Goal: Task Accomplishment & Management: Use online tool/utility

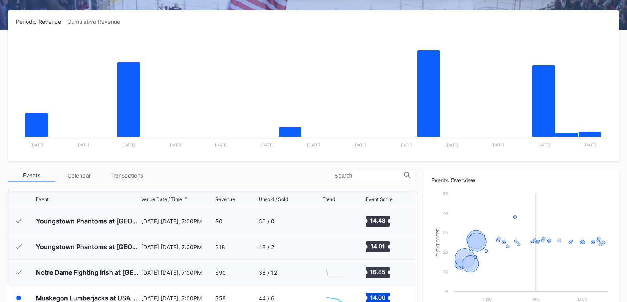
scroll to position [77, 0]
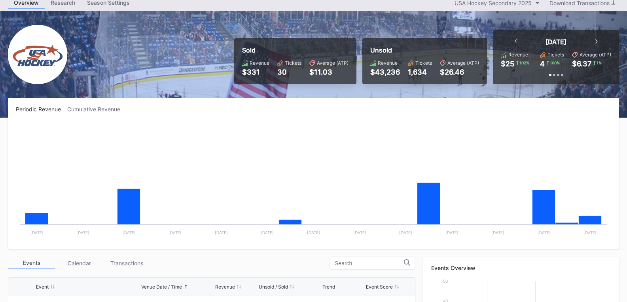
scroll to position [79, 0]
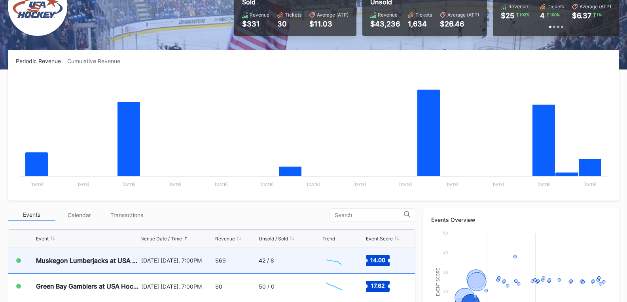
click at [252, 261] on div "$69" at bounding box center [235, 260] width 41 height 25
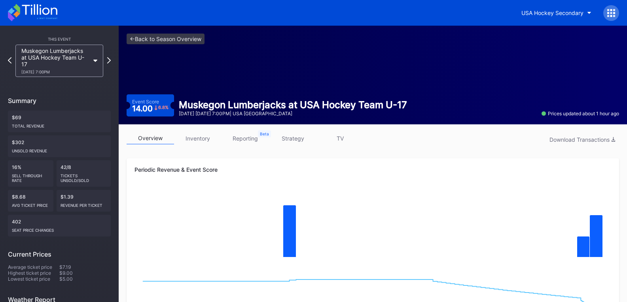
click at [148, 141] on link "overview" at bounding box center [150, 138] width 47 height 12
click at [195, 140] on link "inventory" at bounding box center [197, 138] width 47 height 12
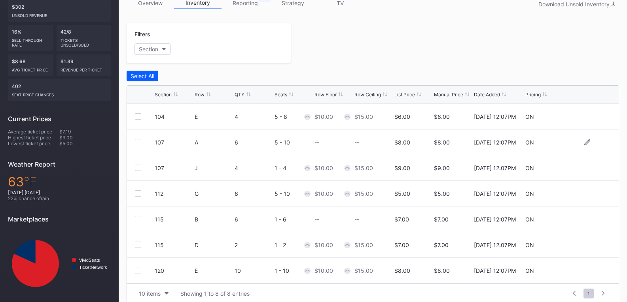
scroll to position [145, 0]
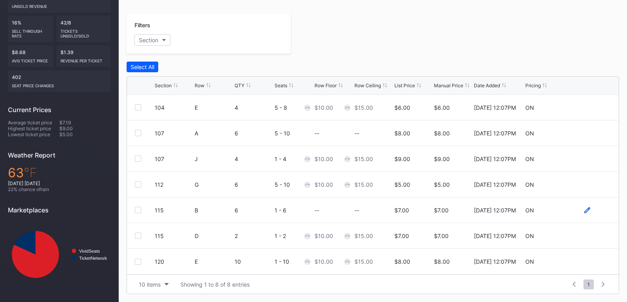
click at [584, 213] on div at bounding box center [587, 211] width 6 height 6
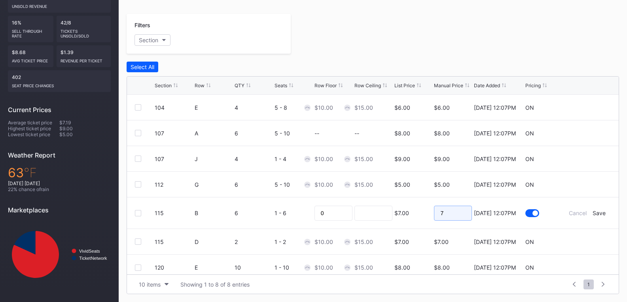
drag, startPoint x: 412, startPoint y: 223, endPoint x: 376, endPoint y: 228, distance: 35.5
click at [378, 228] on form "115 B 6 1 - 6 0 $7.00 7 9/5/2025 12:07PM Cancel Save" at bounding box center [383, 213] width 456 height 31
type input "5"
click at [594, 211] on div "Save" at bounding box center [598, 213] width 13 height 7
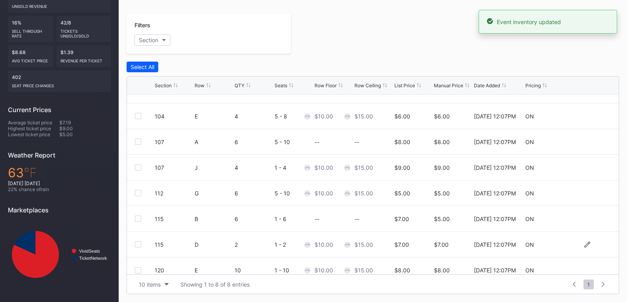
scroll to position [26, 0]
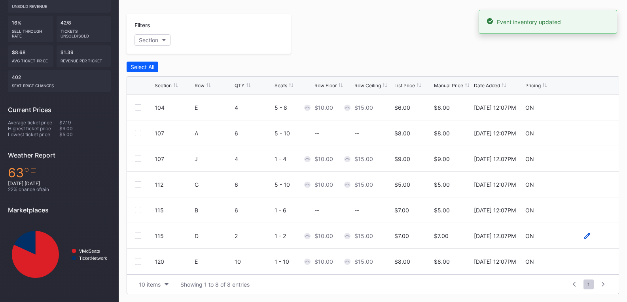
click at [584, 237] on icon at bounding box center [587, 236] width 6 height 6
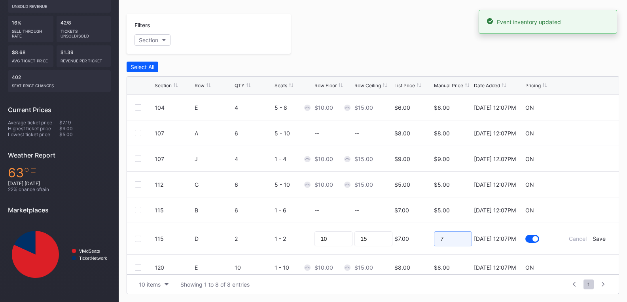
drag, startPoint x: 402, startPoint y: 248, endPoint x: 515, endPoint y: 232, distance: 114.6
click at [397, 248] on form "115 D 2 1 - 2 10 15 $7.00 7 9/5/2025 12:07PM Cancel Save" at bounding box center [383, 238] width 456 height 31
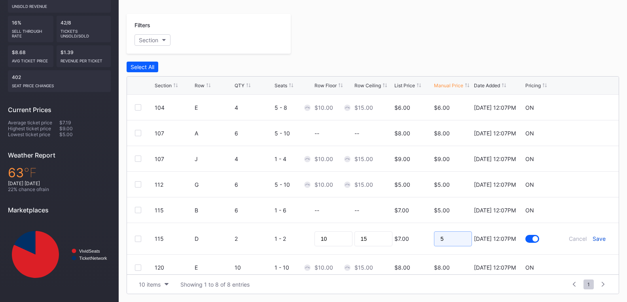
type input "5"
click at [596, 239] on div "Save" at bounding box center [598, 239] width 13 height 7
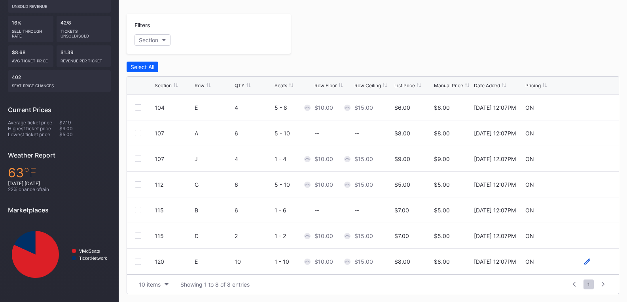
click at [584, 263] on icon at bounding box center [587, 262] width 6 height 6
drag, startPoint x: 431, startPoint y: 270, endPoint x: 460, endPoint y: 267, distance: 29.0
click at [425, 271] on form "120 E 10 1 - 10 10 15 $8.00 8 9/5/2025 12:07PM Cancel Save" at bounding box center [383, 265] width 456 height 32
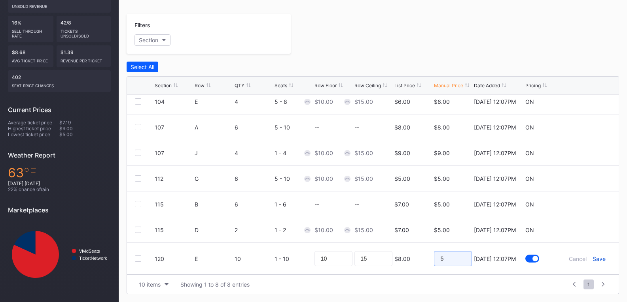
type input "5"
click at [595, 256] on div "Save" at bounding box center [598, 259] width 13 height 7
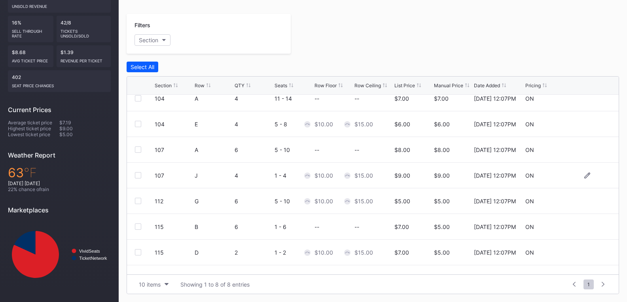
scroll to position [0, 0]
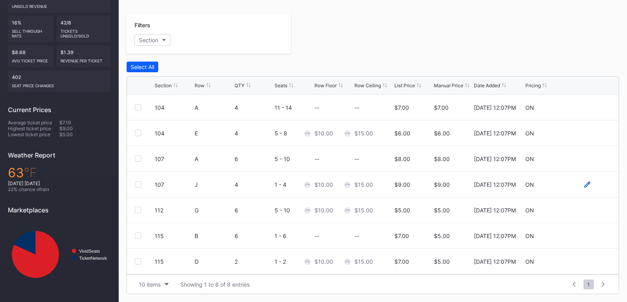
click at [584, 182] on icon at bounding box center [587, 185] width 6 height 6
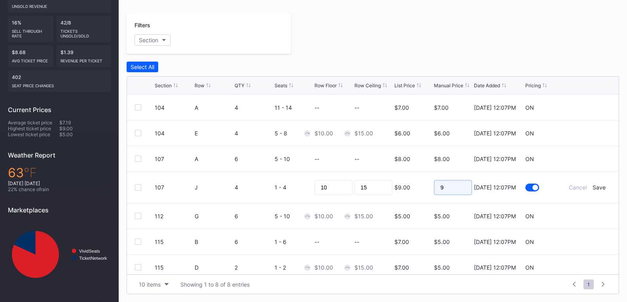
drag, startPoint x: 453, startPoint y: 191, endPoint x: 421, endPoint y: 196, distance: 32.4
click at [389, 198] on form "107 J 4 1 - 4 10 15 $9.00 9 9/5/2025 12:07PM Cancel Save" at bounding box center [383, 187] width 456 height 31
type input "5"
click at [592, 189] on div "Save" at bounding box center [598, 187] width 13 height 7
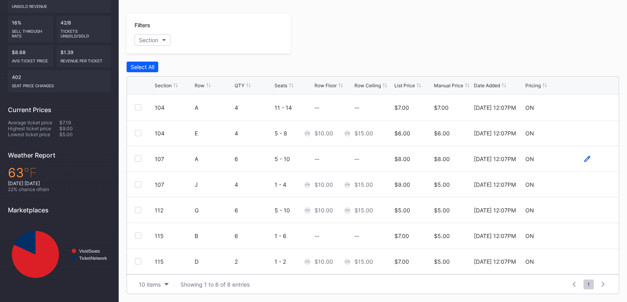
click at [584, 160] on icon at bounding box center [587, 159] width 6 height 6
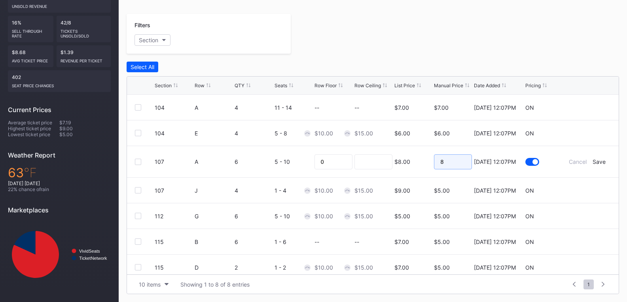
drag, startPoint x: 455, startPoint y: 164, endPoint x: 400, endPoint y: 172, distance: 54.7
click at [401, 172] on form "107 A 6 5 - 10 0 $8.00 8 9/5/2025 12:07PM Cancel Save" at bounding box center [383, 161] width 456 height 31
type input "5"
click at [594, 161] on div "Save" at bounding box center [598, 162] width 13 height 7
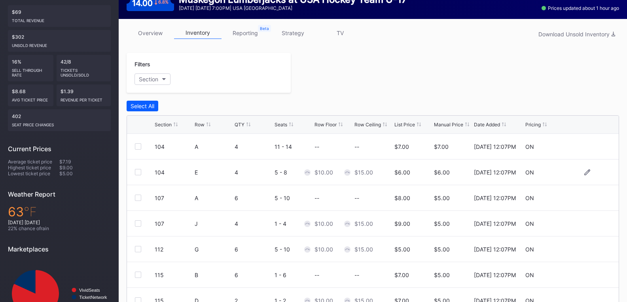
scroll to position [105, 0]
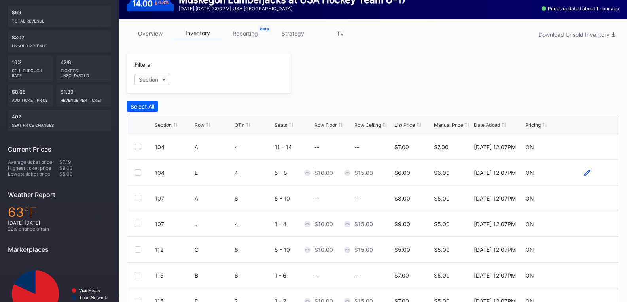
click at [584, 171] on icon at bounding box center [587, 173] width 6 height 6
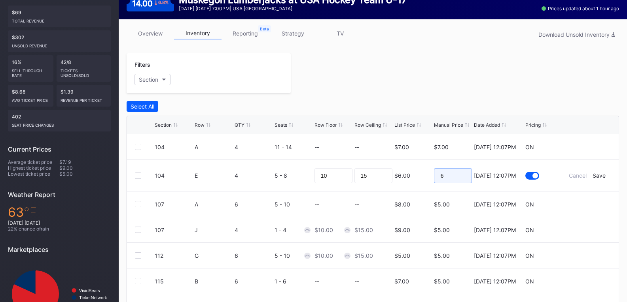
drag, startPoint x: 461, startPoint y: 177, endPoint x: 409, endPoint y: 186, distance: 53.0
click at [410, 186] on form "104 E 4 5 - 8 10 15 $6.00 6 9/5/2025 12:07PM Cancel Save" at bounding box center [383, 175] width 456 height 31
type input "5"
click at [595, 176] on div "Save" at bounding box center [598, 175] width 13 height 7
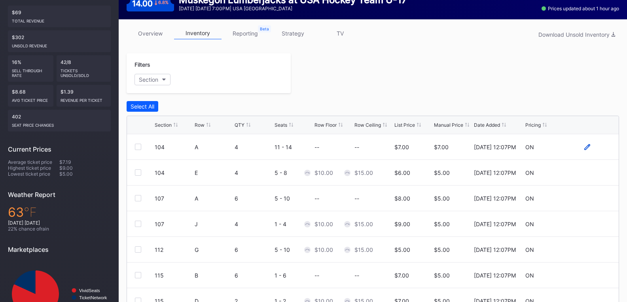
click at [584, 147] on icon at bounding box center [587, 147] width 6 height 6
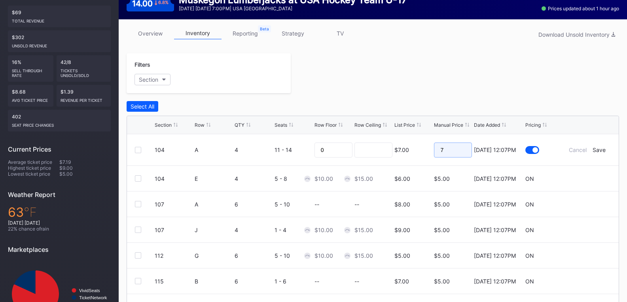
drag, startPoint x: 445, startPoint y: 152, endPoint x: 413, endPoint y: 155, distance: 31.8
click at [413, 155] on form "104 A 4 11 - 14 0 $7.00 7 9/5/2025 12:07PM Cancel Save" at bounding box center [383, 149] width 456 height 31
type input "5"
click at [596, 151] on div "Save" at bounding box center [598, 150] width 13 height 7
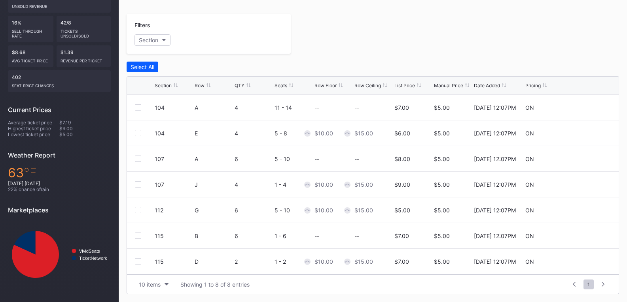
scroll to position [0, 0]
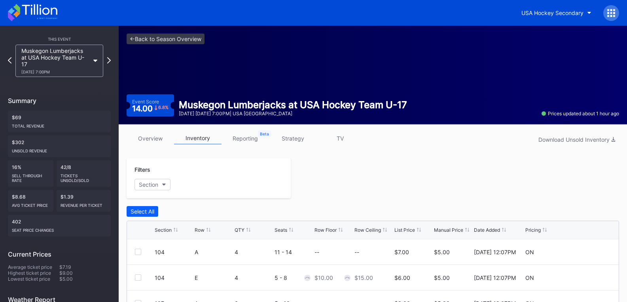
click at [37, 14] on icon at bounding box center [39, 9] width 35 height 11
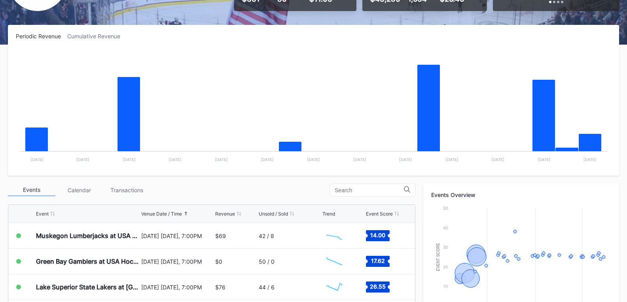
scroll to position [119, 0]
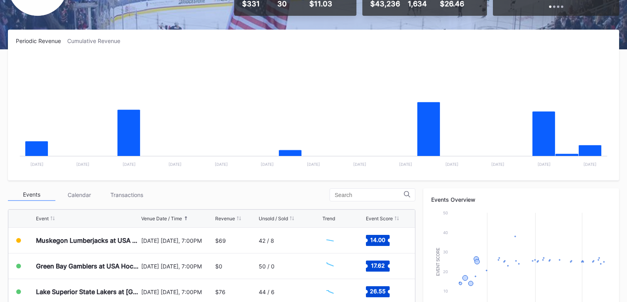
scroll to position [158, 0]
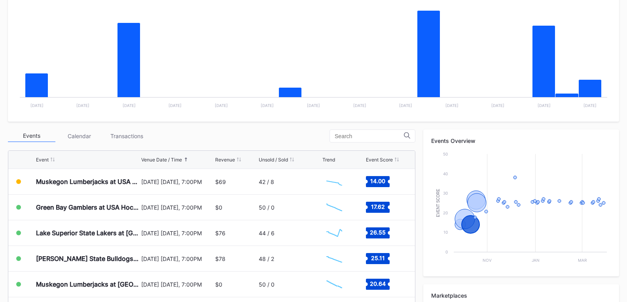
click at [246, 130] on div "Events Calendar Transactions" at bounding box center [211, 136] width 407 height 13
click at [131, 135] on div "Transactions" at bounding box center [126, 136] width 47 height 12
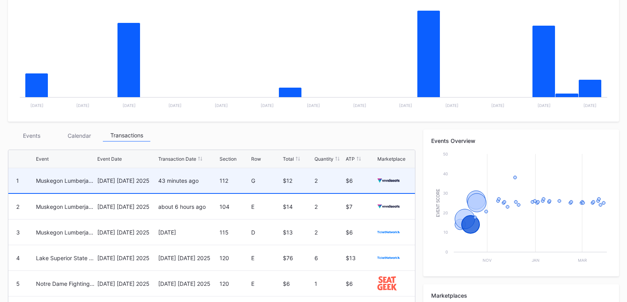
click at [328, 180] on div "2" at bounding box center [329, 180] width 30 height 7
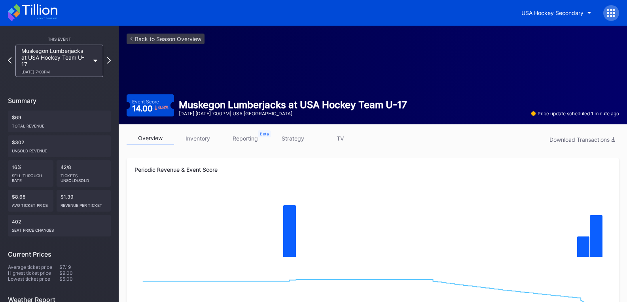
click at [22, 9] on icon at bounding box center [32, 12] width 49 height 17
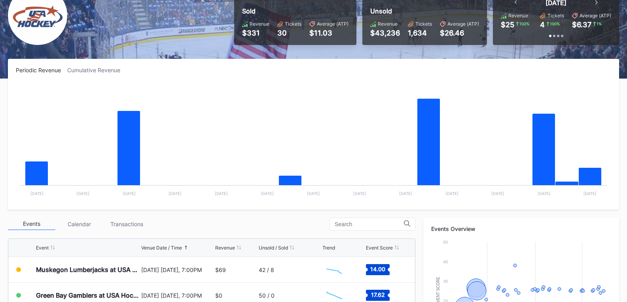
scroll to position [119, 0]
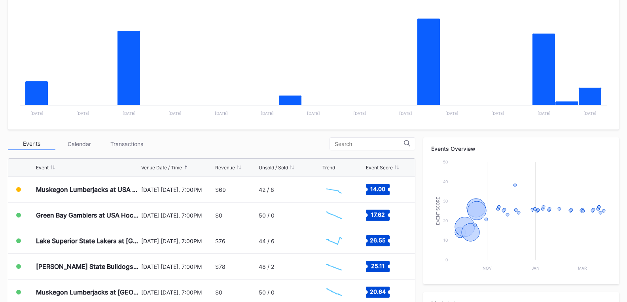
scroll to position [158, 0]
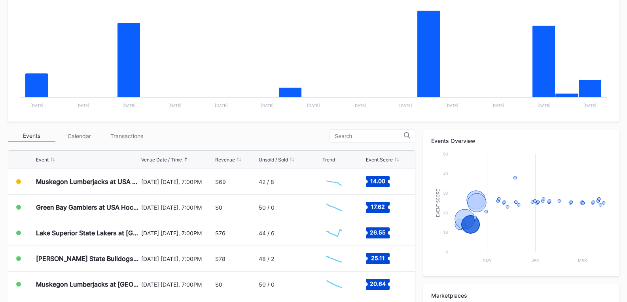
click at [180, 131] on div "Events Calendar Transactions" at bounding box center [211, 136] width 407 height 13
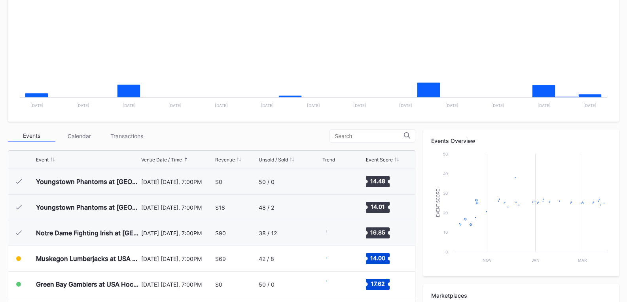
scroll to position [77, 0]
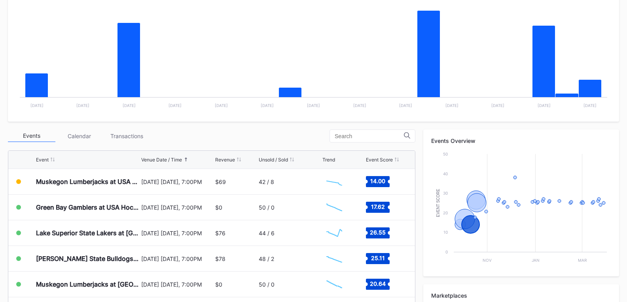
click at [190, 138] on div "Events Calendar Transactions" at bounding box center [211, 136] width 407 height 13
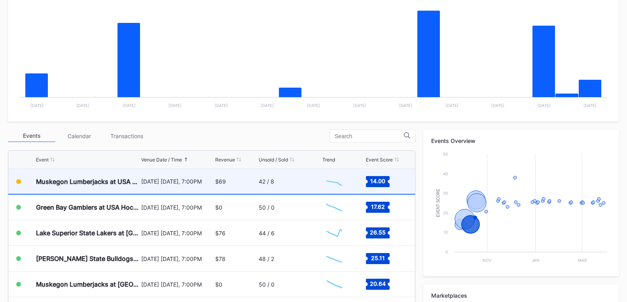
click at [216, 180] on div "$69" at bounding box center [220, 181] width 11 height 7
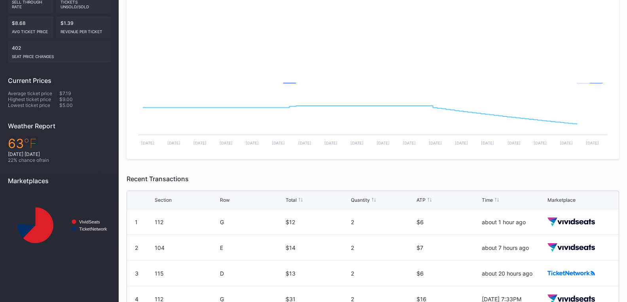
scroll to position [211, 0]
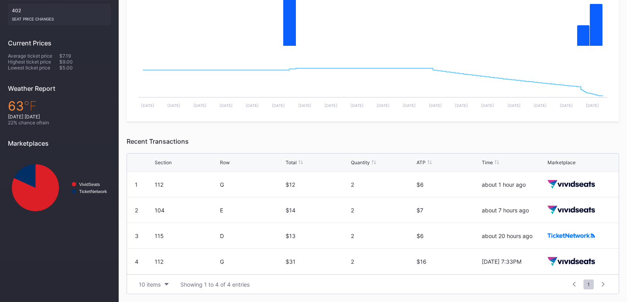
click at [304, 143] on div "Recent Transactions" at bounding box center [373, 142] width 492 height 8
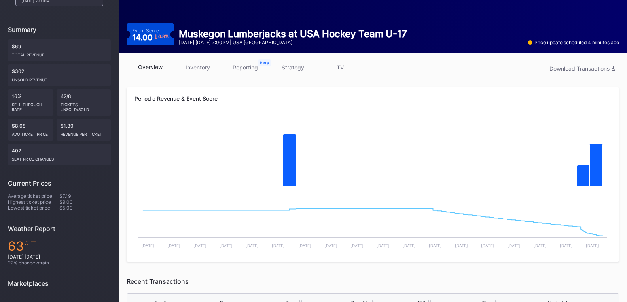
scroll to position [0, 0]
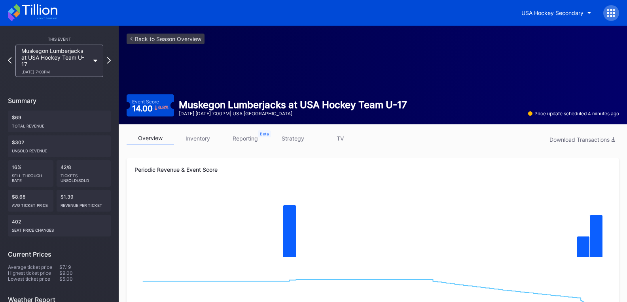
click at [44, 12] on icon at bounding box center [32, 12] width 49 height 17
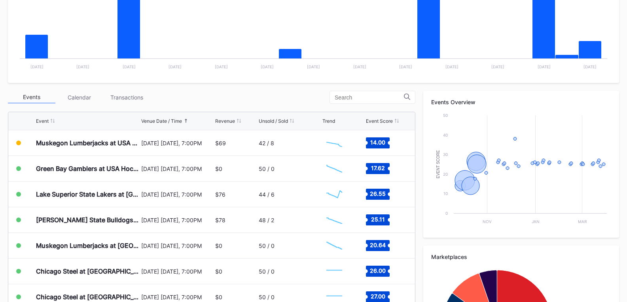
scroll to position [198, 0]
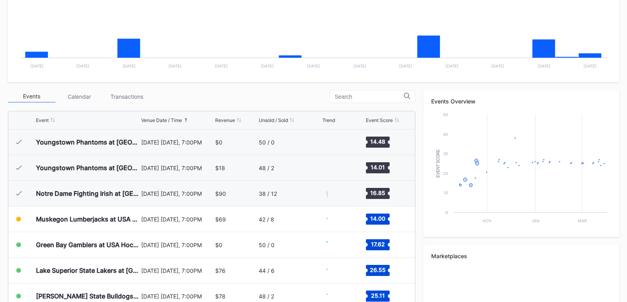
scroll to position [77, 0]
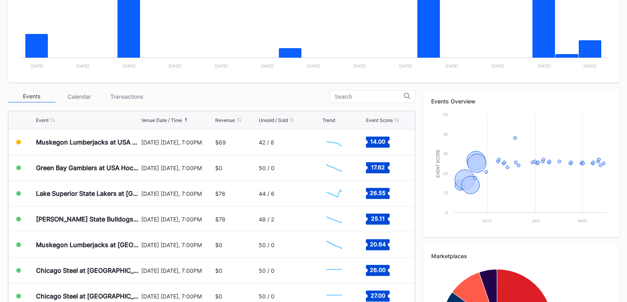
click at [199, 89] on div "Periodic Revenue Cumulative Revenue Created with Highcharts 11.2.0 Chart title …" at bounding box center [313, 165] width 627 height 469
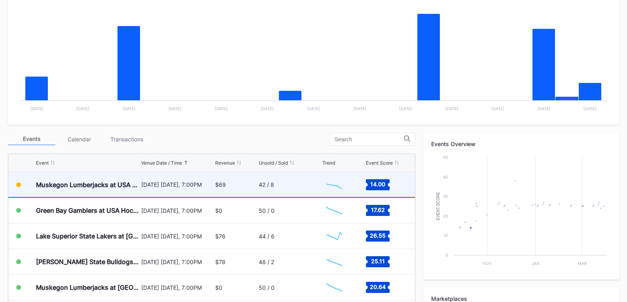
scroll to position [158, 0]
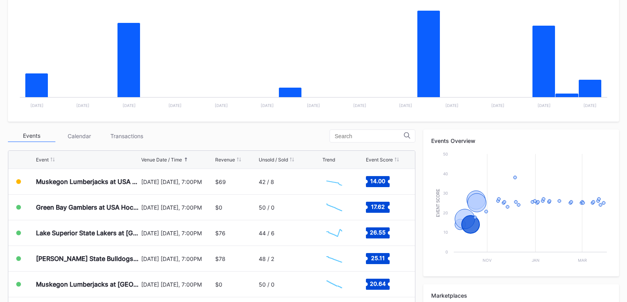
click at [230, 141] on div "Events Calendar Transactions" at bounding box center [211, 136] width 407 height 13
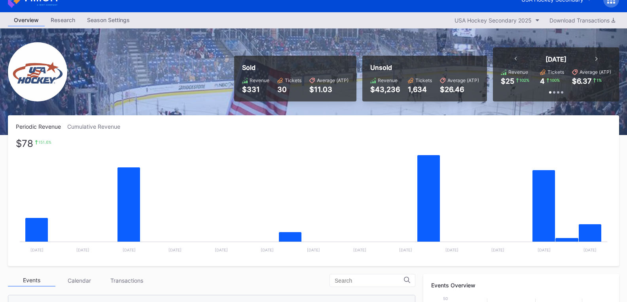
scroll to position [0, 0]
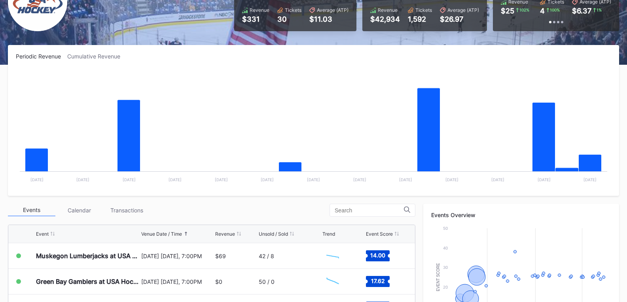
scroll to position [119, 0]
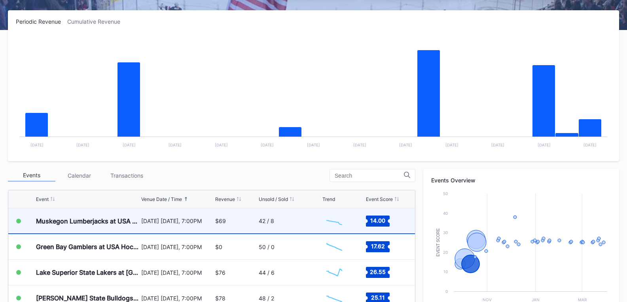
click at [201, 218] on div "[DATE] [DATE], 7:00PM" at bounding box center [177, 221] width 72 height 7
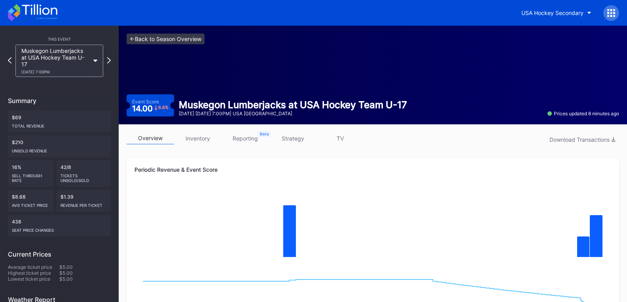
click at [160, 41] on link "<- Back to Season Overview" at bounding box center [166, 39] width 78 height 11
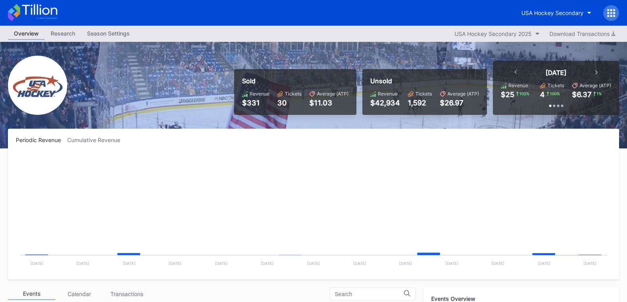
scroll to position [77, 0]
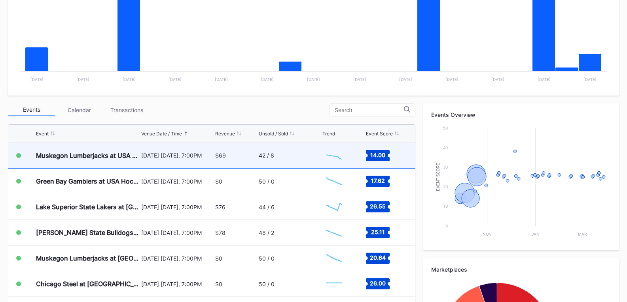
scroll to position [198, 0]
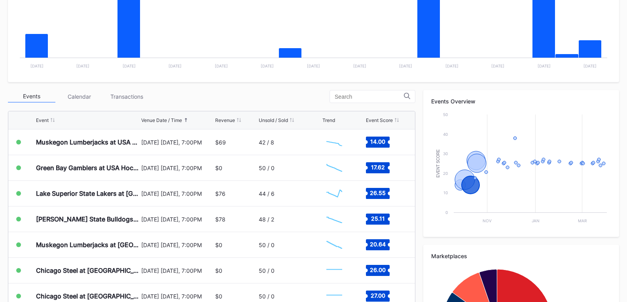
click at [248, 98] on div "Events Calendar Transactions" at bounding box center [211, 96] width 407 height 13
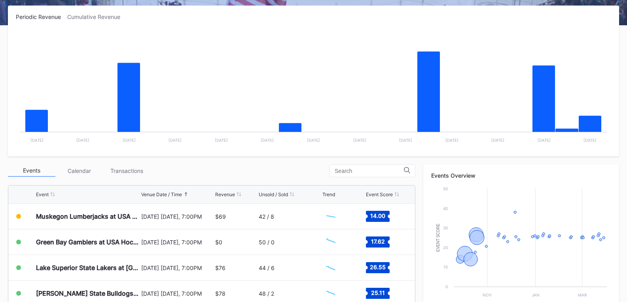
scroll to position [158, 0]
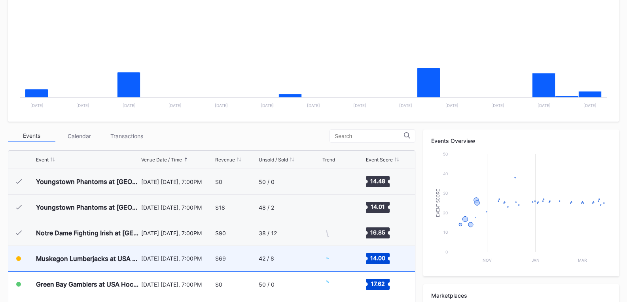
scroll to position [77, 0]
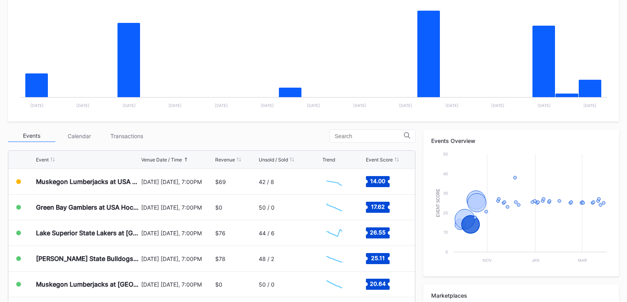
click at [482, 125] on div "Periodic Revenue Cumulative Revenue Created with Highcharts 11.2.0 Chart title …" at bounding box center [313, 205] width 627 height 469
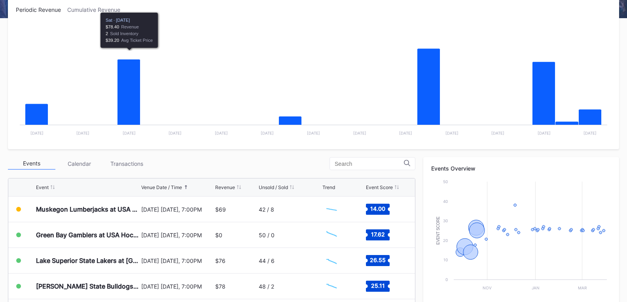
scroll to position [158, 0]
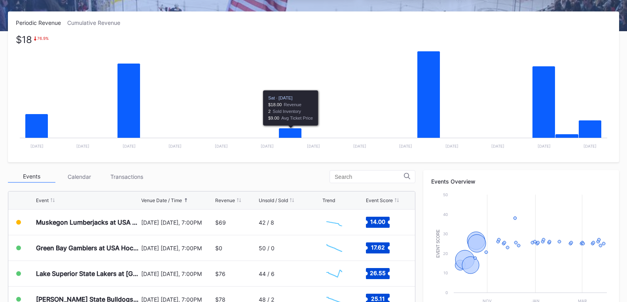
scroll to position [119, 0]
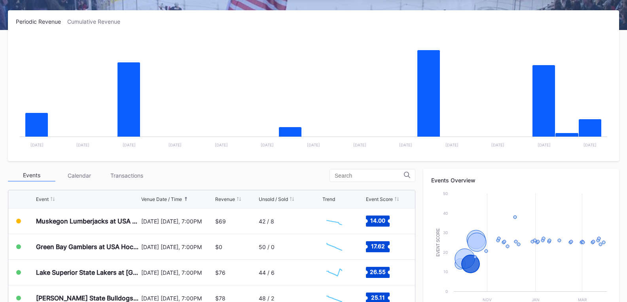
click at [222, 177] on div "Events Calendar Transactions" at bounding box center [211, 175] width 407 height 13
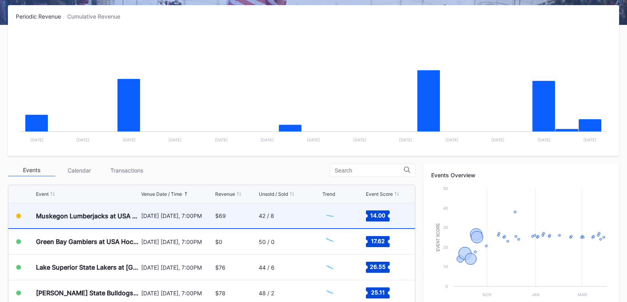
scroll to position [158, 0]
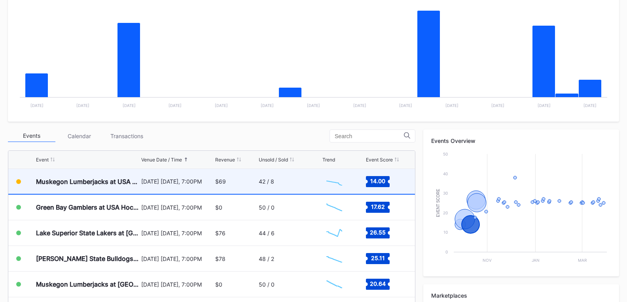
click at [138, 180] on div "Muskegon Lumberjacks at USA Hockey Team U-17 October 10 Friday, 7:00PM $69 42 /…" at bounding box center [211, 182] width 406 height 26
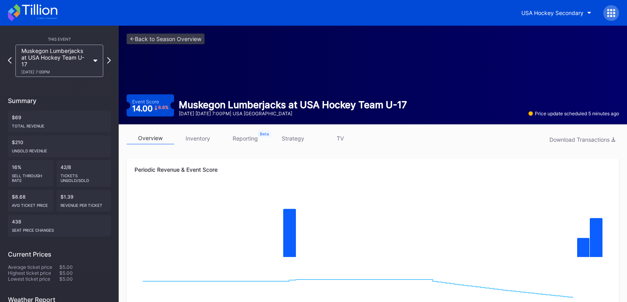
click at [241, 143] on link "reporting" at bounding box center [244, 138] width 47 height 12
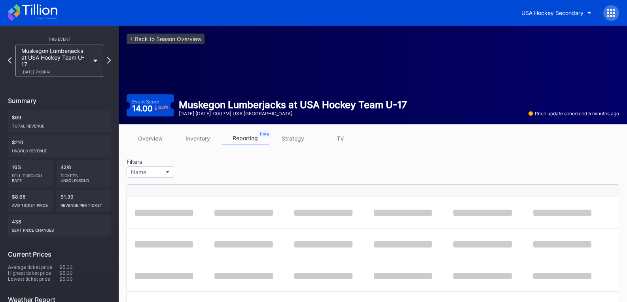
click at [300, 142] on link "strategy" at bounding box center [292, 138] width 47 height 12
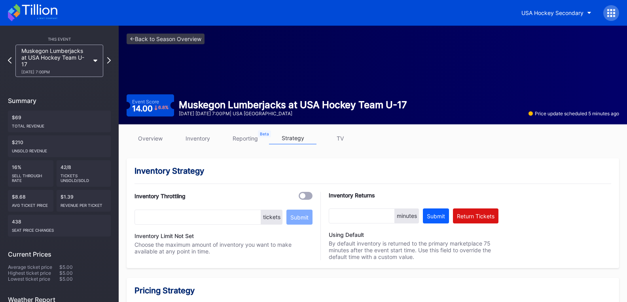
click at [141, 141] on link "overview" at bounding box center [150, 138] width 47 height 12
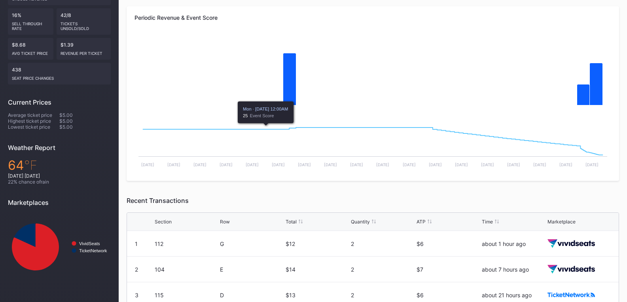
scroll to position [198, 0]
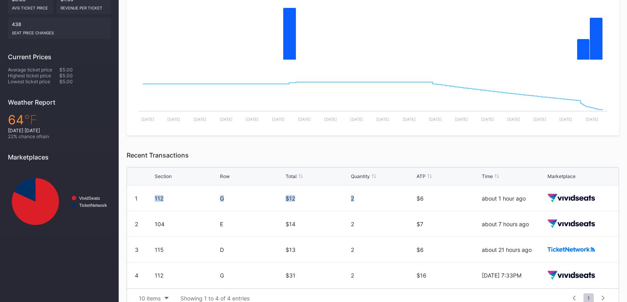
drag, startPoint x: 357, startPoint y: 198, endPoint x: 152, endPoint y: 202, distance: 205.2
click at [152, 202] on div "1 112 G $12 2 $6 about 1 hour ago" at bounding box center [372, 199] width 491 height 26
click at [151, 202] on div "1 112 G $12 2 $6 about 1 hour ago" at bounding box center [372, 199] width 491 height 26
click at [153, 200] on div "1" at bounding box center [145, 198] width 20 height 7
drag, startPoint x: 153, startPoint y: 198, endPoint x: 600, endPoint y: 198, distance: 446.3
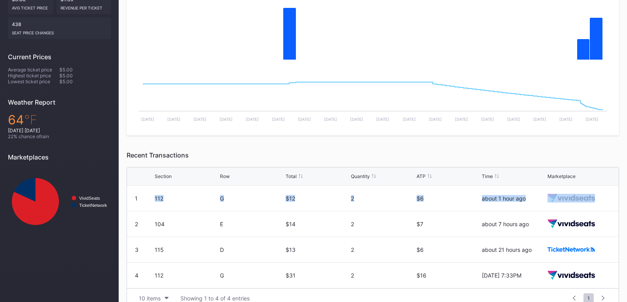
click at [600, 198] on div "1 112 G $12 2 $6 about 1 hour ago" at bounding box center [372, 199] width 491 height 26
click at [600, 198] on div at bounding box center [578, 198] width 63 height 25
drag, startPoint x: 528, startPoint y: 199, endPoint x: 148, endPoint y: 199, distance: 379.5
click at [148, 199] on div "1 112 G $12 2 $6 about 1 hour ago" at bounding box center [372, 199] width 491 height 26
click at [148, 199] on div "1" at bounding box center [145, 198] width 20 height 7
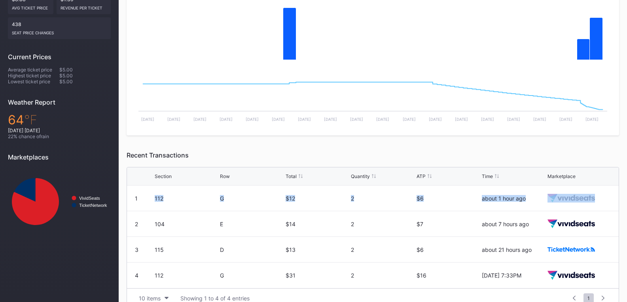
drag, startPoint x: 363, startPoint y: 210, endPoint x: 599, endPoint y: 200, distance: 236.2
click at [599, 200] on div "1 112 G $12 2 $6 about 1 hour ago" at bounding box center [372, 199] width 491 height 26
click at [599, 200] on div at bounding box center [578, 198] width 63 height 25
drag, startPoint x: 191, startPoint y: 158, endPoint x: 125, endPoint y: 157, distance: 65.6
click at [125, 157] on div "overview inventory reporting strategy TV Periodic Revenue & Event Score Created…" at bounding box center [373, 121] width 508 height 389
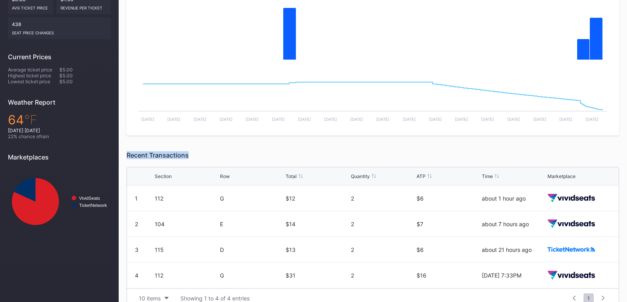
click at [125, 157] on div "overview inventory reporting strategy TV Periodic Revenue & Event Score Created…" at bounding box center [373, 121] width 508 height 389
drag, startPoint x: 157, startPoint y: 154, endPoint x: 201, endPoint y: 159, distance: 44.1
click at [201, 159] on div "overview inventory reporting strategy TV Periodic Revenue & Event Score Created…" at bounding box center [373, 121] width 508 height 389
click at [201, 159] on div "Recent Transactions" at bounding box center [373, 155] width 492 height 8
drag, startPoint x: 198, startPoint y: 160, endPoint x: 127, endPoint y: 155, distance: 71.7
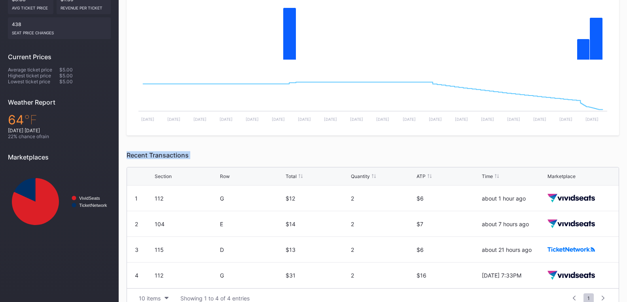
click at [127, 155] on div "Recent Transactions Section Row Total Quantity ATP Time Marketplace 1 112 G $12…" at bounding box center [373, 229] width 492 height 157
click at [145, 159] on div "Recent Transactions" at bounding box center [373, 155] width 492 height 8
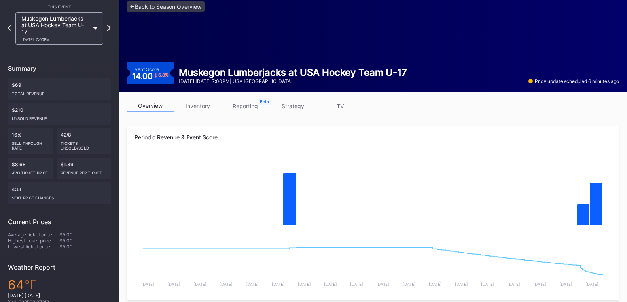
scroll to position [0, 0]
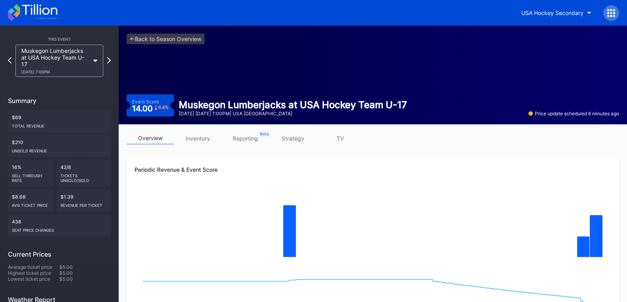
click at [50, 15] on icon at bounding box center [32, 12] width 49 height 17
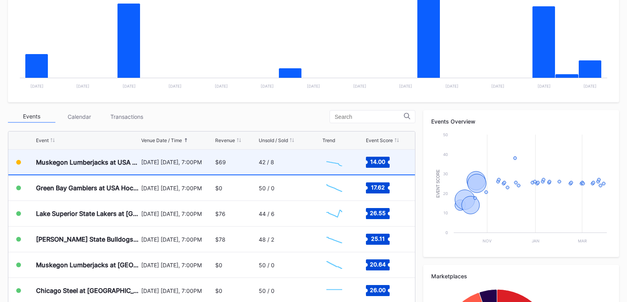
scroll to position [198, 0]
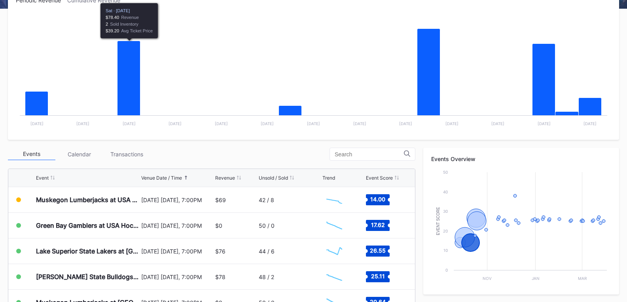
scroll to position [158, 0]
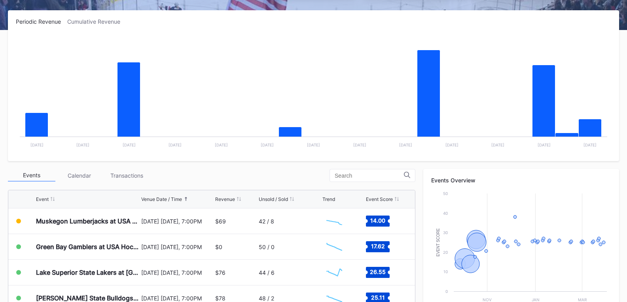
scroll to position [158, 0]
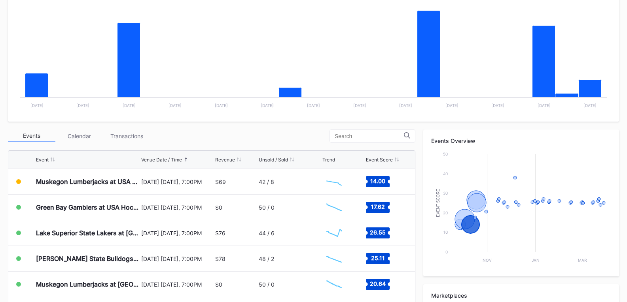
click at [210, 131] on div "Events Calendar Transactions" at bounding box center [211, 136] width 407 height 13
click at [179, 139] on div "Events Calendar Transactions" at bounding box center [211, 136] width 407 height 13
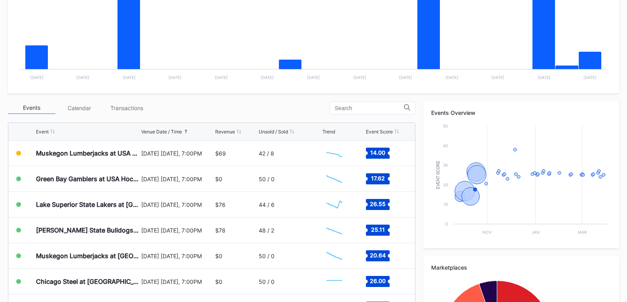
scroll to position [79, 0]
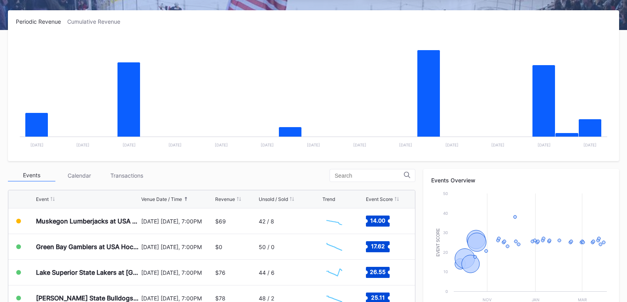
scroll to position [158, 0]
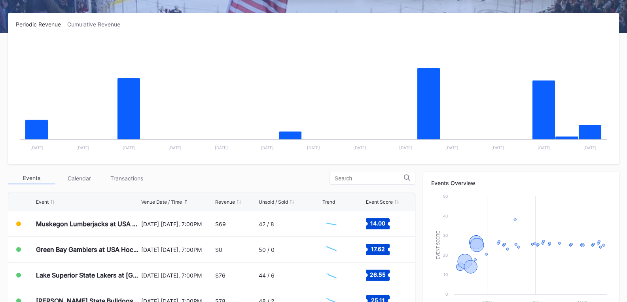
scroll to position [119, 0]
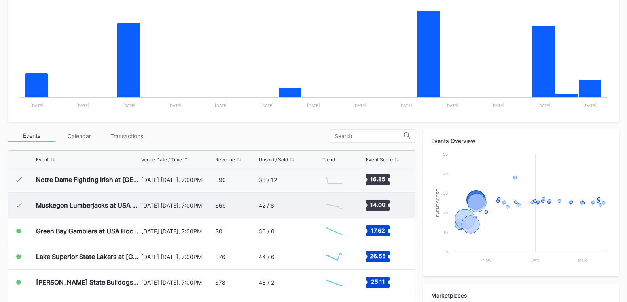
scroll to position [49, 0]
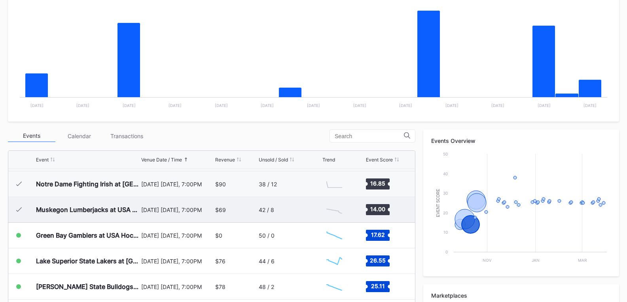
click at [204, 211] on div "[DATE] [DATE], 7:00PM" at bounding box center [177, 210] width 72 height 7
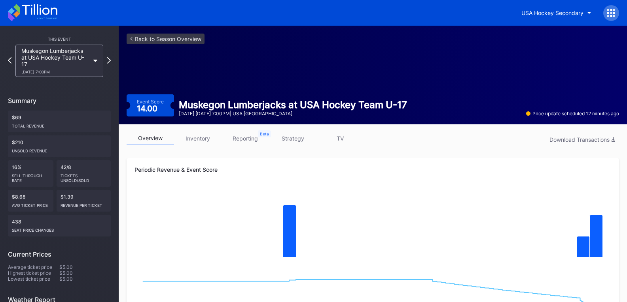
click at [197, 140] on link "inventory" at bounding box center [197, 138] width 47 height 12
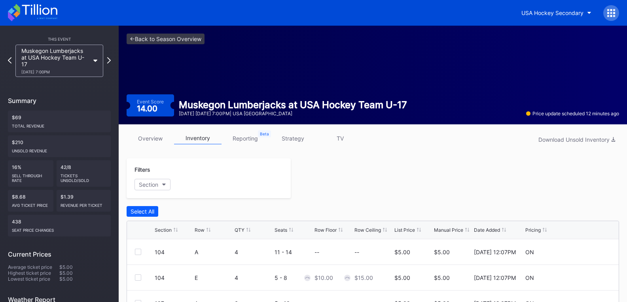
click at [294, 137] on link "strategy" at bounding box center [292, 138] width 47 height 12
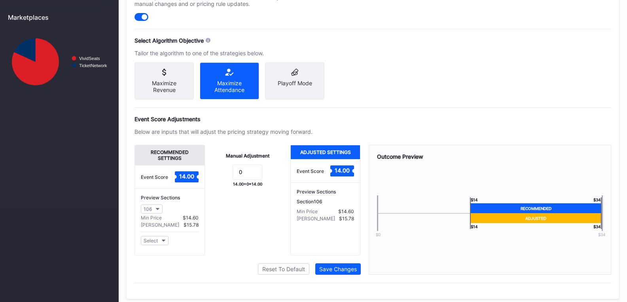
scroll to position [349, 0]
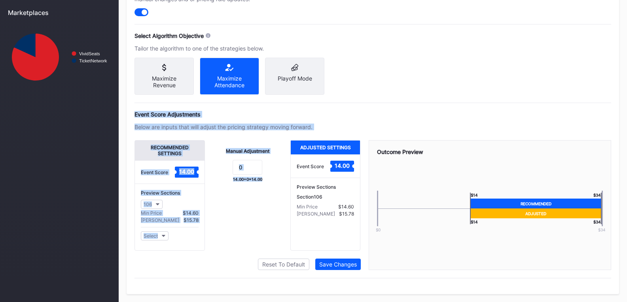
drag, startPoint x: 263, startPoint y: 179, endPoint x: 131, endPoint y: 106, distance: 151.7
click at [131, 106] on div "Pricing Strategy Pricing Status Turn this toggle off to prevent any pricing mod…" at bounding box center [373, 115] width 492 height 359
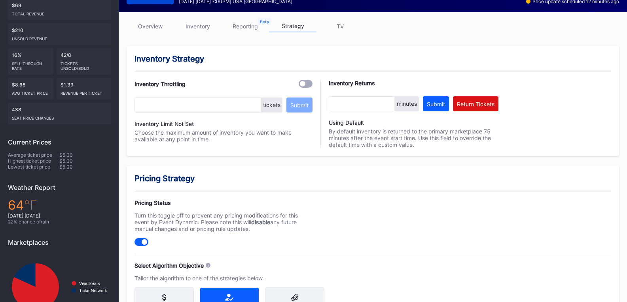
scroll to position [112, 0]
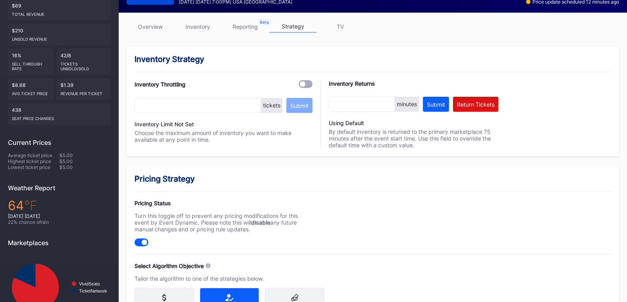
click at [240, 26] on link "reporting" at bounding box center [244, 27] width 47 height 12
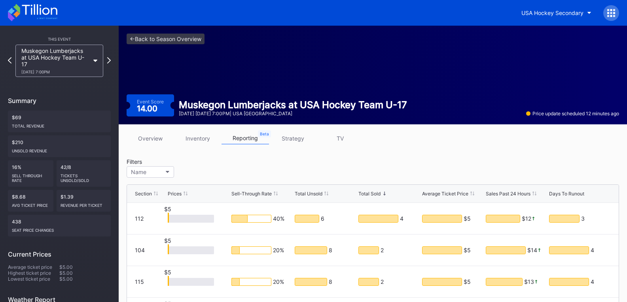
click at [203, 137] on link "inventory" at bounding box center [197, 138] width 47 height 12
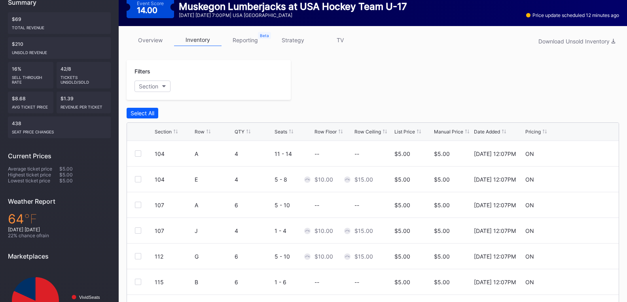
scroll to position [26, 0]
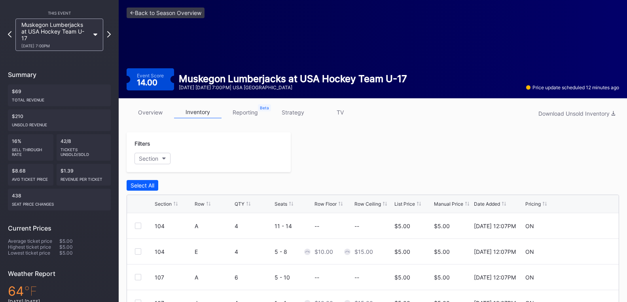
click at [145, 116] on link "overview" at bounding box center [150, 112] width 47 height 12
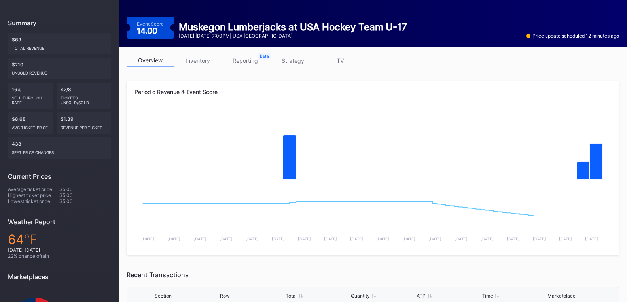
scroll to position [211, 0]
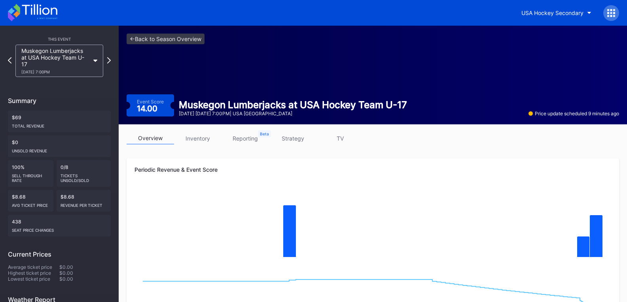
click at [44, 15] on icon at bounding box center [32, 12] width 49 height 17
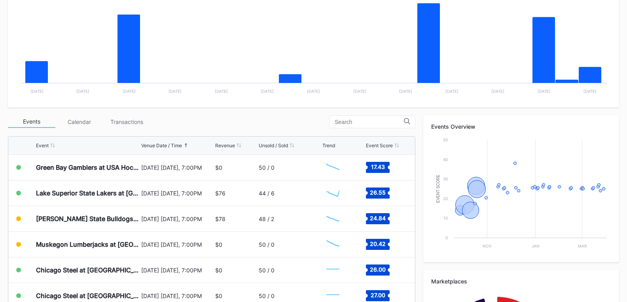
scroll to position [198, 0]
